Goal: Information Seeking & Learning: Learn about a topic

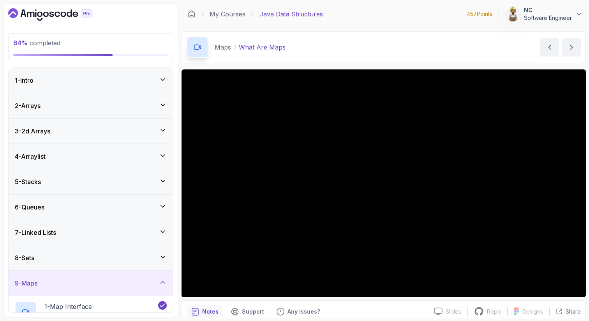
scroll to position [231, 0]
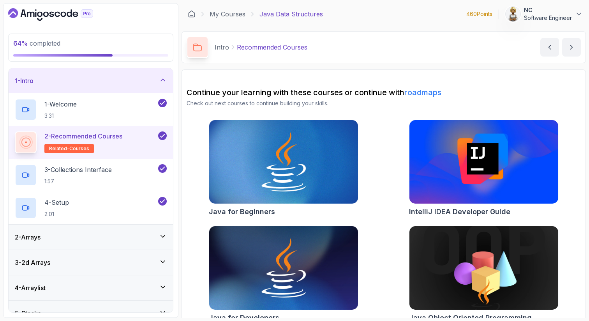
click at [160, 78] on icon at bounding box center [163, 80] width 8 height 8
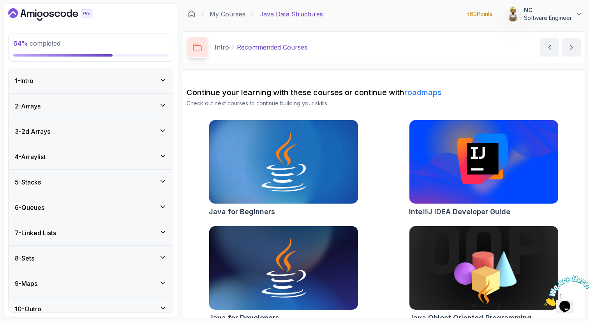
scroll to position [9, 0]
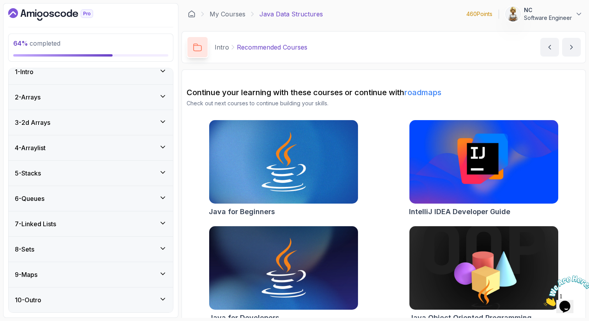
click at [164, 273] on icon at bounding box center [163, 273] width 8 height 8
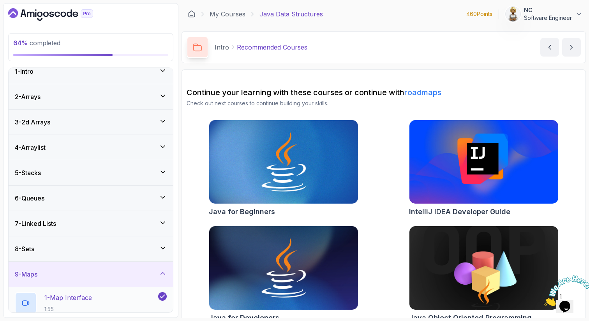
click at [103, 298] on div "1 - Map Interface 1:55" at bounding box center [86, 303] width 142 height 22
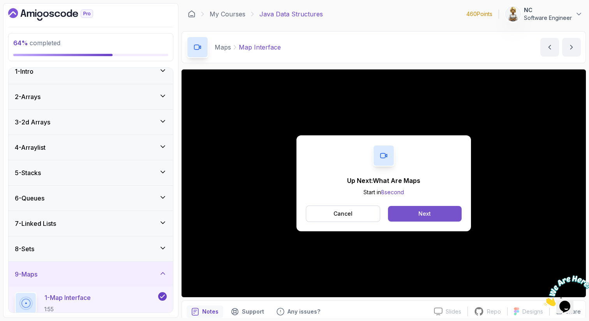
click at [426, 213] on div "Next" at bounding box center [424, 214] width 12 height 8
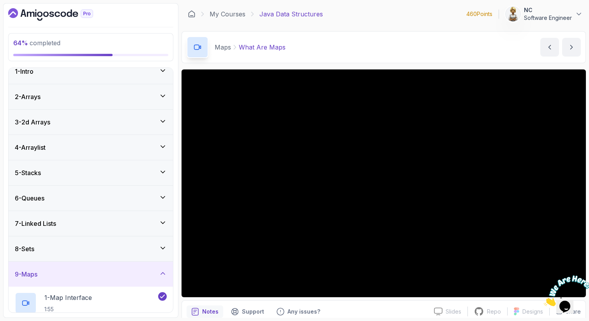
scroll to position [16, 0]
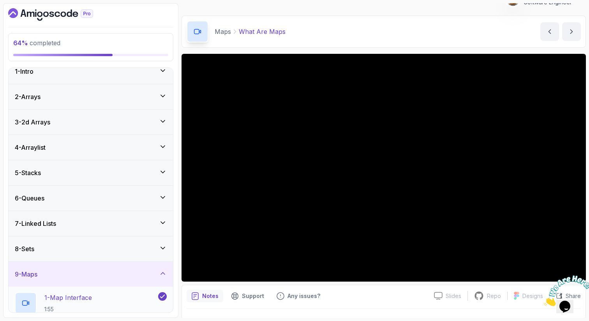
click at [78, 303] on h2 "1 - Map Interface 1:55" at bounding box center [68, 302] width 48 height 20
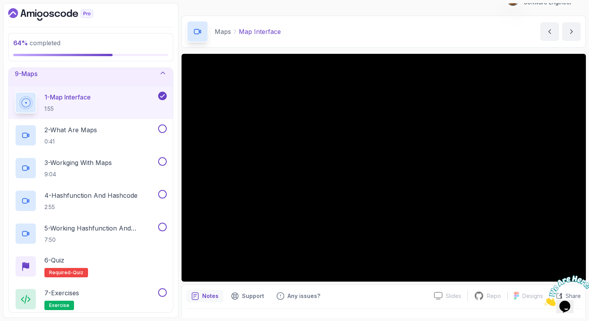
scroll to position [227, 0]
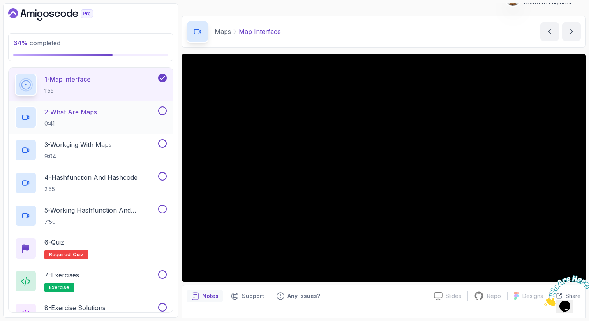
click at [93, 119] on h2 "2 - What Are Maps 0:41" at bounding box center [70, 117] width 53 height 20
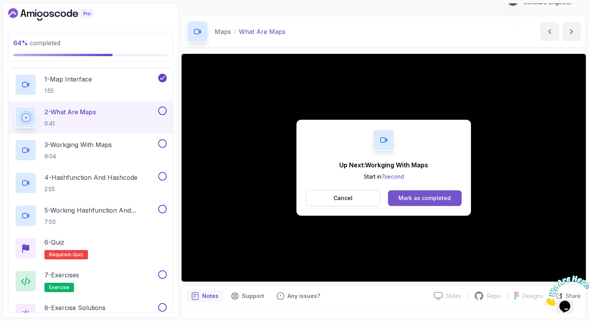
click at [414, 195] on div "Mark as completed" at bounding box center [424, 198] width 52 height 8
